Goal: Task Accomplishment & Management: Manage account settings

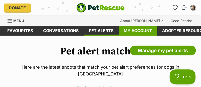
click at [136, 26] on link "My account" at bounding box center [138, 31] width 38 height 10
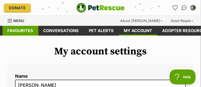
click at [31, 27] on link "Favourites" at bounding box center [21, 31] width 36 height 10
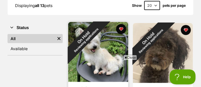
click at [103, 51] on img at bounding box center [98, 52] width 60 height 60
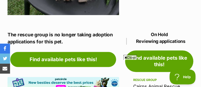
scroll to position [167, 0]
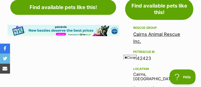
scroll to position [249, 0]
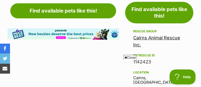
click at [157, 35] on link "Cairns Animal Rescue Inc." at bounding box center [156, 41] width 47 height 12
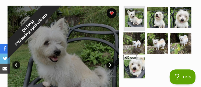
scroll to position [80, 0]
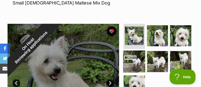
click at [139, 27] on img at bounding box center [134, 36] width 19 height 19
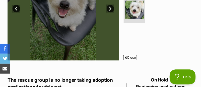
scroll to position [145, 0]
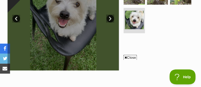
click at [72, 26] on div at bounding box center [64, 15] width 112 height 112
click at [132, 18] on img at bounding box center [135, 20] width 20 height 20
click at [105, 36] on div at bounding box center [64, 15] width 112 height 112
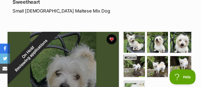
scroll to position [73, 0]
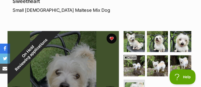
click at [66, 7] on p "Small Female Maltese Mix Dog" at bounding box center [69, 10] width 112 height 7
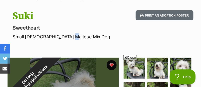
scroll to position [41, 0]
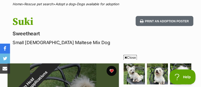
click at [20, 30] on p "Sweetheart" at bounding box center [69, 33] width 112 height 7
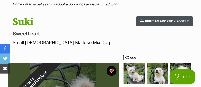
click at [171, 16] on button "Print an adoption poster" at bounding box center [165, 21] width 58 height 10
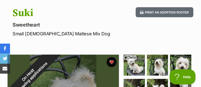
scroll to position [48, 0]
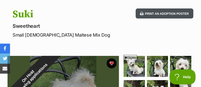
click at [176, 9] on button "Print an adoption poster" at bounding box center [165, 14] width 58 height 10
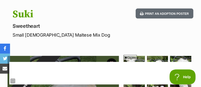
scroll to position [0, 0]
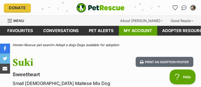
click at [127, 26] on link "My account" at bounding box center [138, 31] width 38 height 10
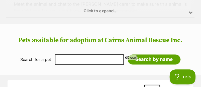
scroll to position [465, 0]
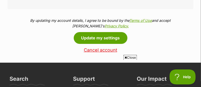
scroll to position [300, 0]
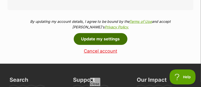
click at [112, 33] on button "Update my settings" at bounding box center [101, 39] width 54 height 12
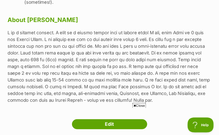
scroll to position [377, 0]
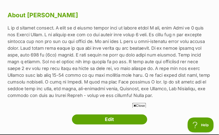
click at [126, 115] on link "Edit" at bounding box center [109, 120] width 75 height 10
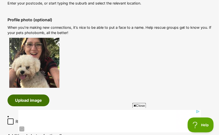
click at [30, 95] on button "Upload image" at bounding box center [29, 101] width 42 height 12
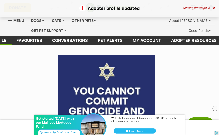
click at [111, 64] on img at bounding box center [106, 104] width 97 height 97
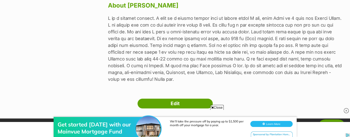
scroll to position [279, 0]
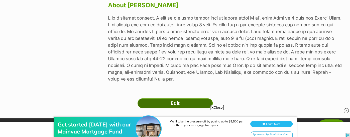
click at [185, 98] on link "Edit" at bounding box center [175, 103] width 75 height 10
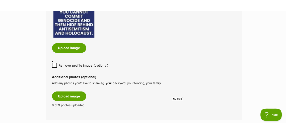
scroll to position [294, 0]
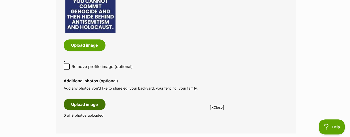
click at [82, 99] on button "Upload image" at bounding box center [85, 105] width 42 height 12
click at [217, 107] on span "Close" at bounding box center [217, 107] width 14 height 5
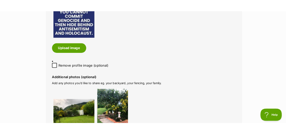
scroll to position [0, 0]
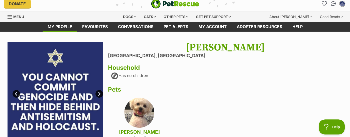
scroll to position [4, 0]
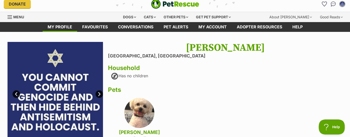
click at [93, 63] on img at bounding box center [56, 90] width 96 height 96
click at [99, 90] on link "Next" at bounding box center [100, 94] width 8 height 8
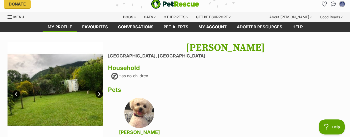
click at [16, 90] on link "Prev" at bounding box center [17, 94] width 8 height 8
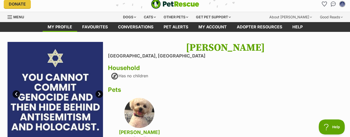
click at [32, 95] on img at bounding box center [56, 90] width 96 height 96
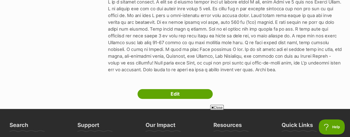
scroll to position [301, 0]
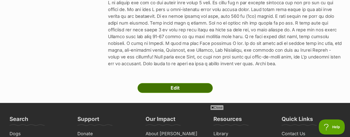
click at [160, 83] on link "Edit" at bounding box center [175, 88] width 75 height 10
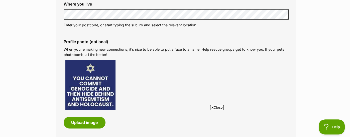
click at [93, 60] on img at bounding box center [90, 85] width 50 height 50
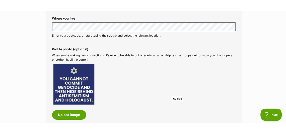
scroll to position [213, 0]
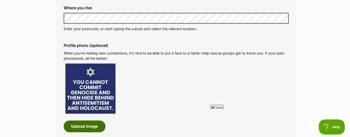
click at [87, 120] on button "Upload image" at bounding box center [85, 126] width 42 height 12
click at [211, 107] on icon at bounding box center [212, 107] width 3 height 3
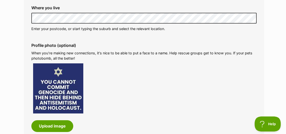
scroll to position [0, 0]
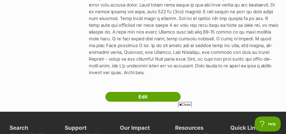
scroll to position [331, 0]
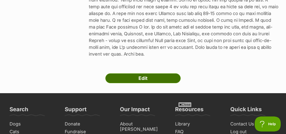
click at [151, 73] on link "Edit" at bounding box center [142, 78] width 75 height 10
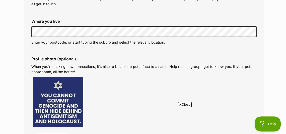
click at [62, 77] on img at bounding box center [58, 102] width 50 height 50
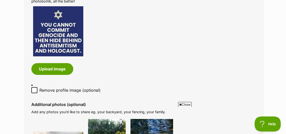
scroll to position [264, 0]
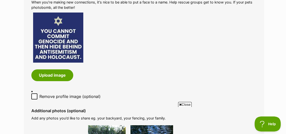
click at [36, 95] on icon at bounding box center [35, 97] width 4 height 4
click at [36, 94] on input "Remove profile image (optional)" at bounding box center [34, 97] width 6 height 6
checkbox input "true"
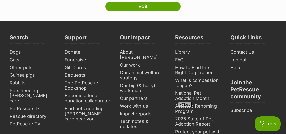
scroll to position [340, 0]
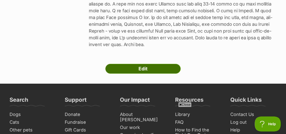
click at [148, 64] on link "Edit" at bounding box center [142, 69] width 75 height 10
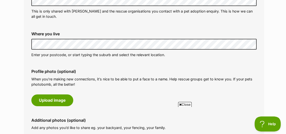
scroll to position [199, 0]
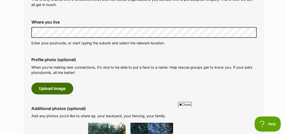
click at [50, 83] on button "Upload image" at bounding box center [52, 89] width 42 height 12
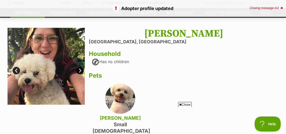
scroll to position [17, 0]
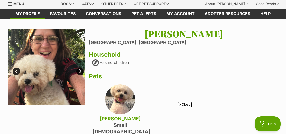
click at [79, 68] on link "Next" at bounding box center [80, 72] width 8 height 8
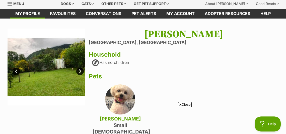
click at [79, 68] on link "Next" at bounding box center [80, 72] width 8 height 8
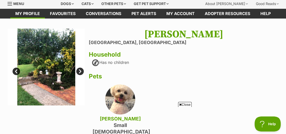
click at [79, 68] on link "Next" at bounding box center [80, 72] width 8 height 8
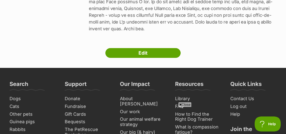
scroll to position [361, 0]
